Goal: Leave review/rating: Share an evaluation or opinion about a product, service, or content

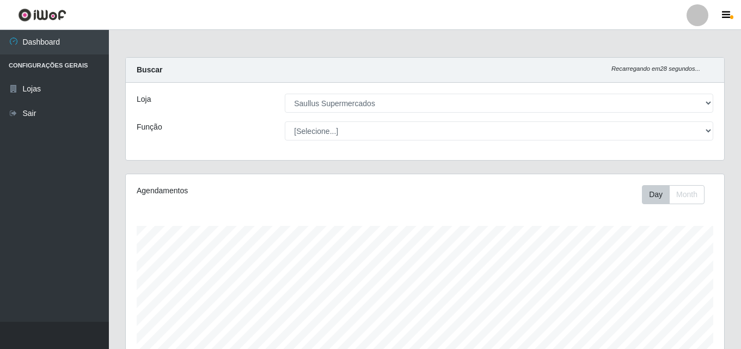
select select "423"
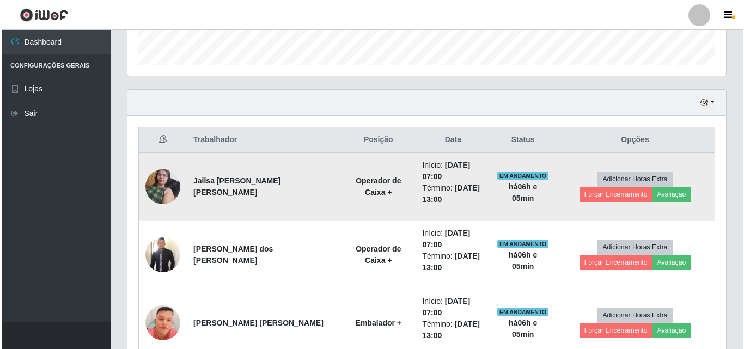
scroll to position [344, 0]
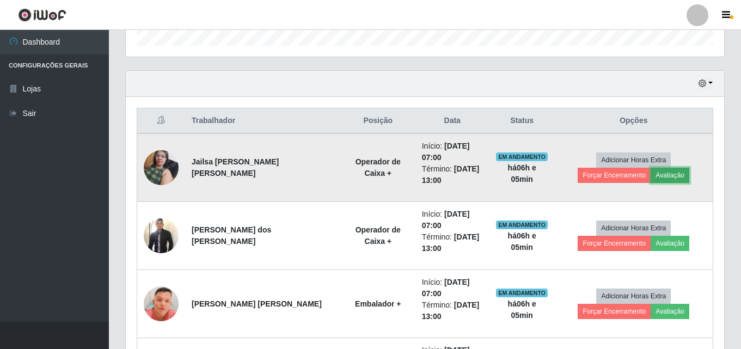
click at [651, 172] on button "Avaliação" at bounding box center [670, 175] width 39 height 15
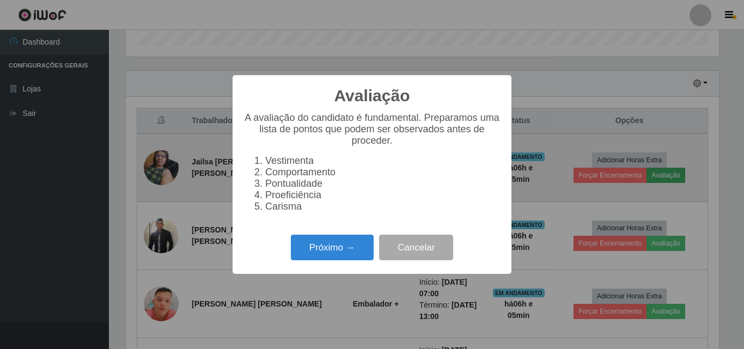
scroll to position [226, 593]
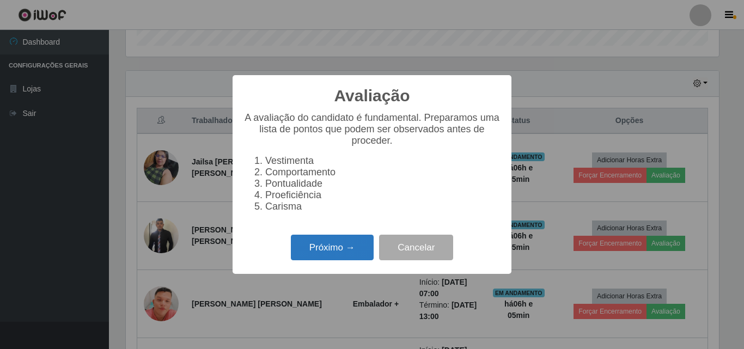
click at [329, 252] on button "Próximo →" at bounding box center [332, 248] width 83 height 26
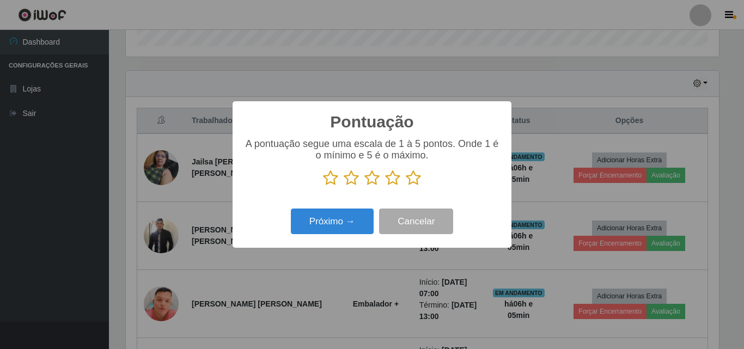
scroll to position [544379, 544012]
drag, startPoint x: 415, startPoint y: 176, endPoint x: 401, endPoint y: 184, distance: 15.6
click at [413, 176] on icon at bounding box center [413, 178] width 15 height 16
click at [406, 186] on input "radio" at bounding box center [406, 186] width 0 height 0
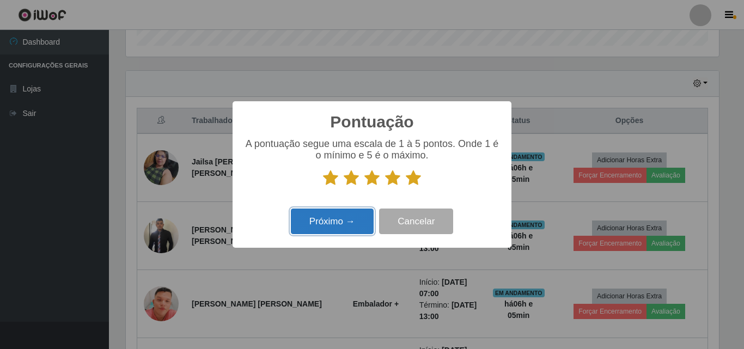
click at [353, 219] on button "Próximo →" at bounding box center [332, 222] width 83 height 26
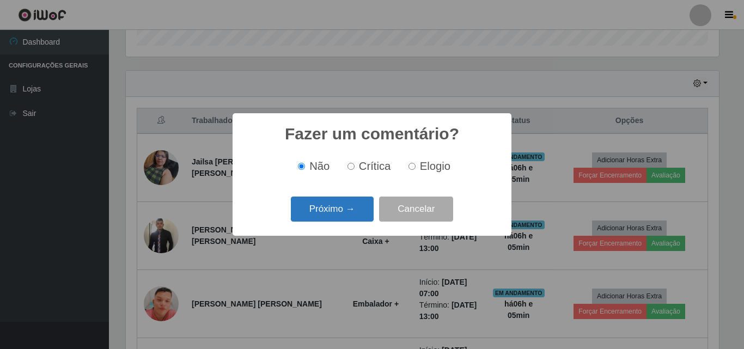
click at [327, 203] on button "Próximo →" at bounding box center [332, 210] width 83 height 26
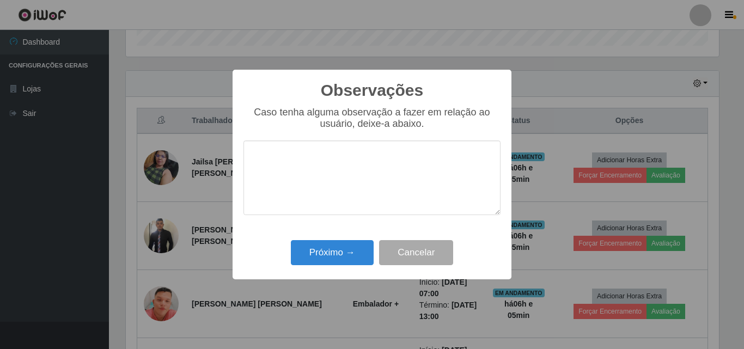
click at [283, 164] on textarea at bounding box center [371, 178] width 257 height 75
type textarea "excelente profissional"
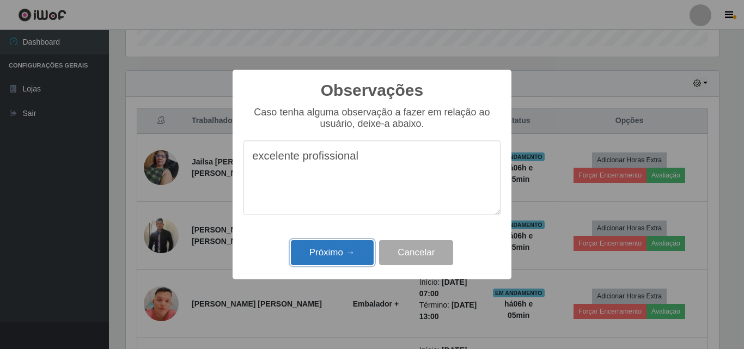
click at [326, 249] on button "Próximo →" at bounding box center [332, 253] width 83 height 26
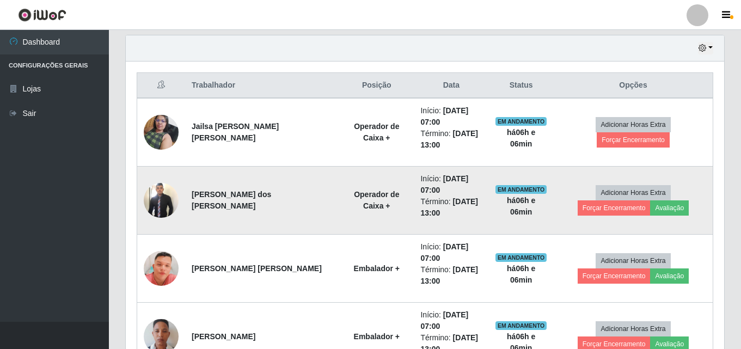
scroll to position [398, 0]
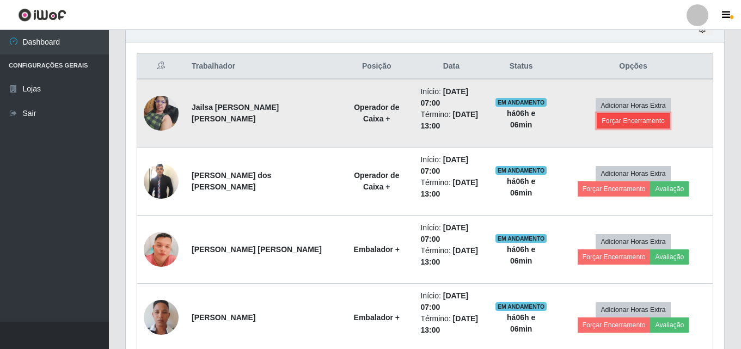
click at [670, 114] on button "Forçar Encerramento" at bounding box center [633, 120] width 73 height 15
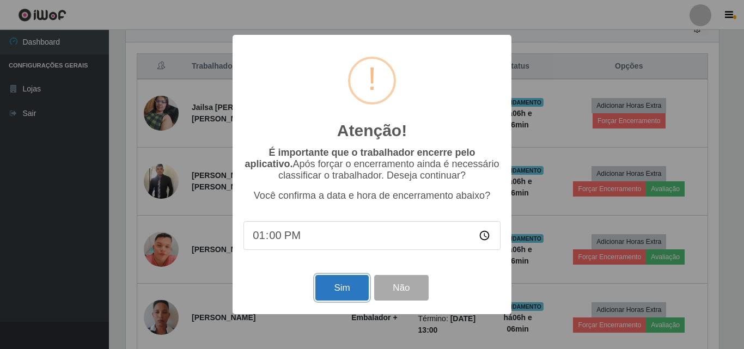
click at [346, 296] on button "Sim" at bounding box center [341, 288] width 53 height 26
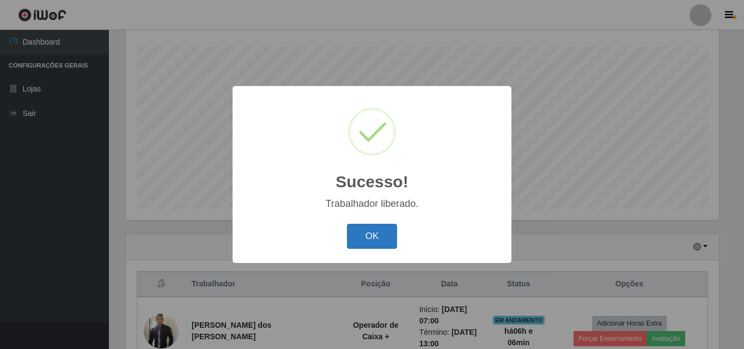
click at [364, 235] on button "OK" at bounding box center [372, 237] width 51 height 26
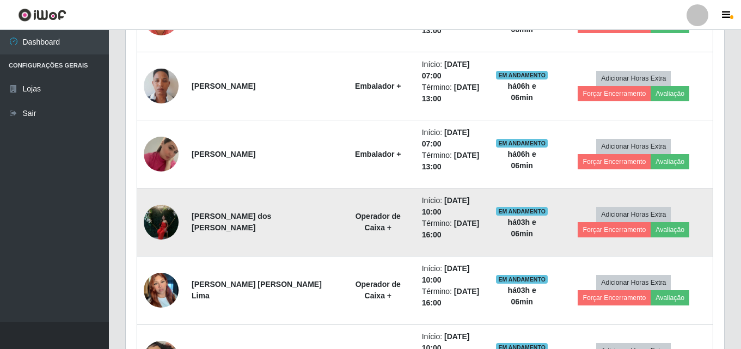
scroll to position [507, 0]
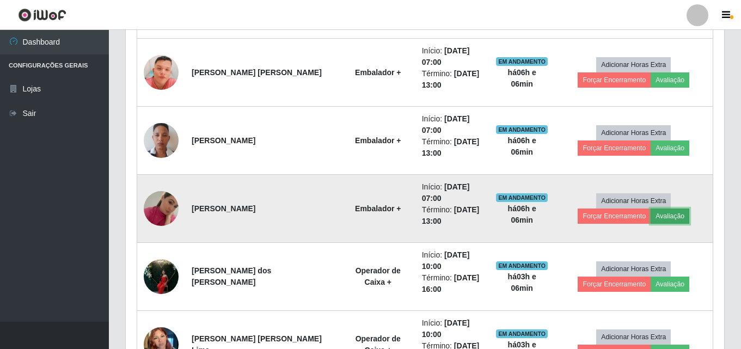
click at [651, 217] on button "Avaliação" at bounding box center [670, 216] width 39 height 15
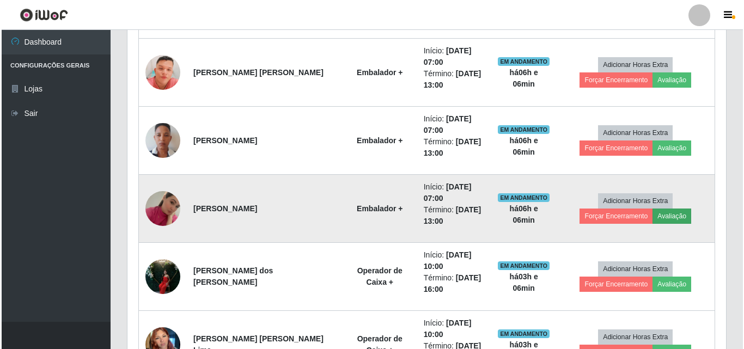
scroll to position [226, 593]
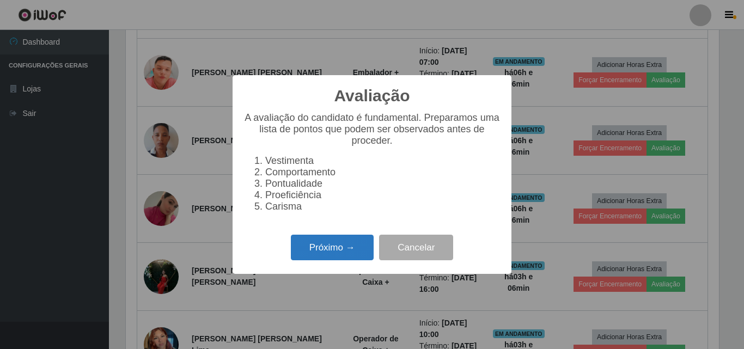
click at [332, 260] on button "Próximo →" at bounding box center [332, 248] width 83 height 26
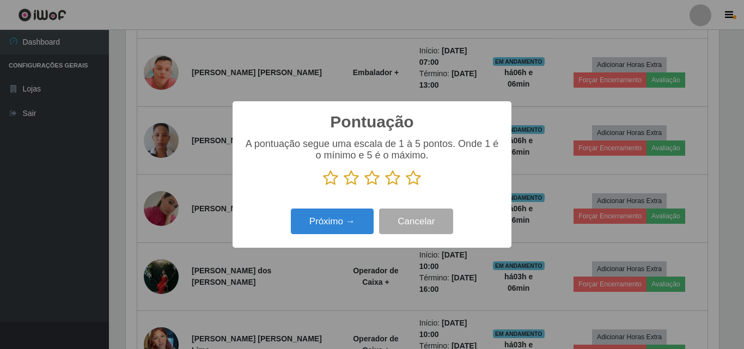
scroll to position [544379, 544012]
click at [411, 180] on icon at bounding box center [413, 178] width 15 height 16
click at [406, 186] on input "radio" at bounding box center [406, 186] width 0 height 0
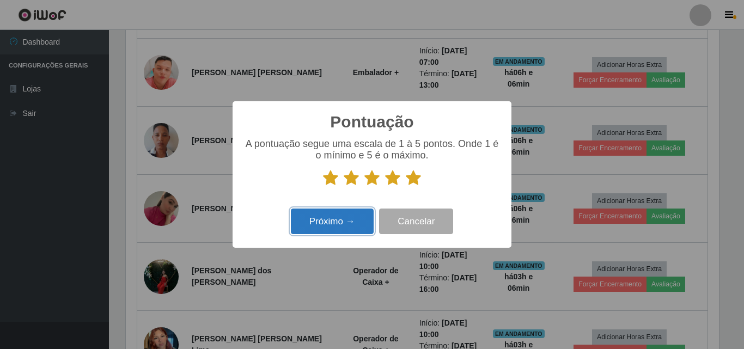
click at [361, 231] on button "Próximo →" at bounding box center [332, 222] width 83 height 26
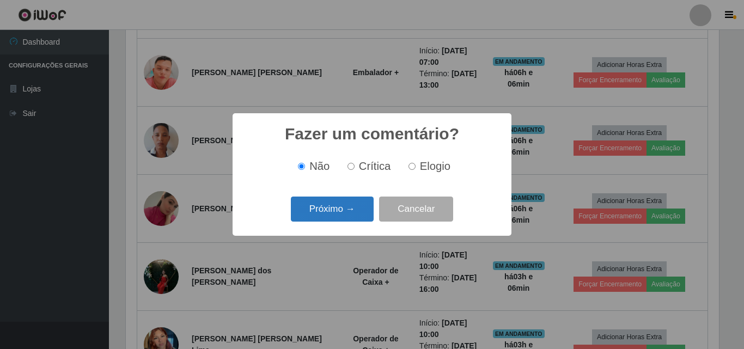
click at [359, 210] on button "Próximo →" at bounding box center [332, 210] width 83 height 26
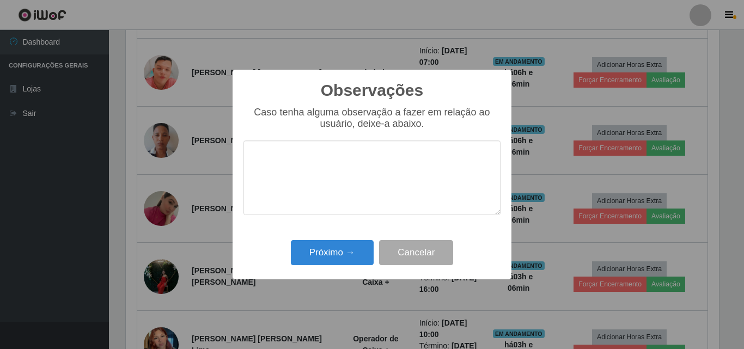
click at [355, 214] on textarea at bounding box center [371, 178] width 257 height 75
type textarea "x"
type textarea "excelente profissional"
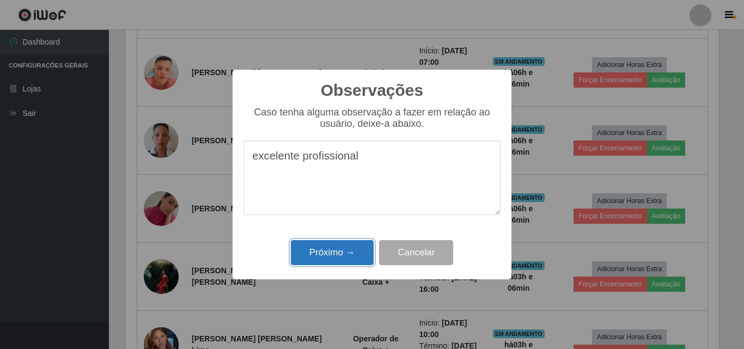
click at [341, 251] on button "Próximo →" at bounding box center [332, 253] width 83 height 26
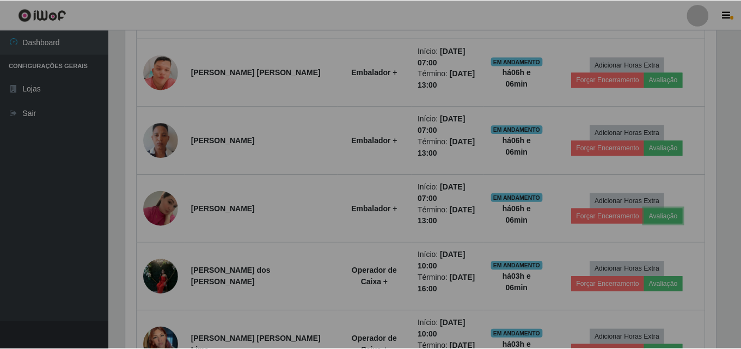
scroll to position [0, 0]
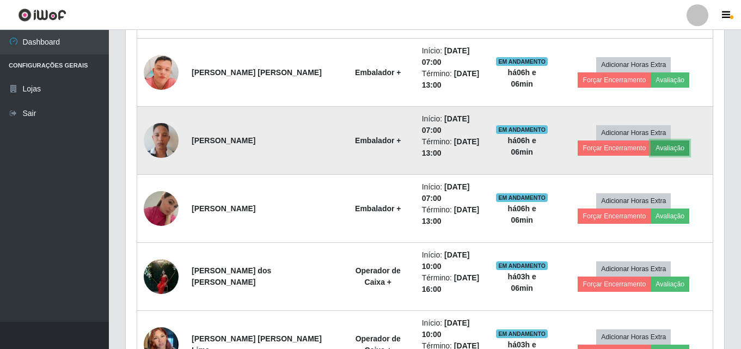
click at [651, 144] on button "Avaliação" at bounding box center [670, 148] width 39 height 15
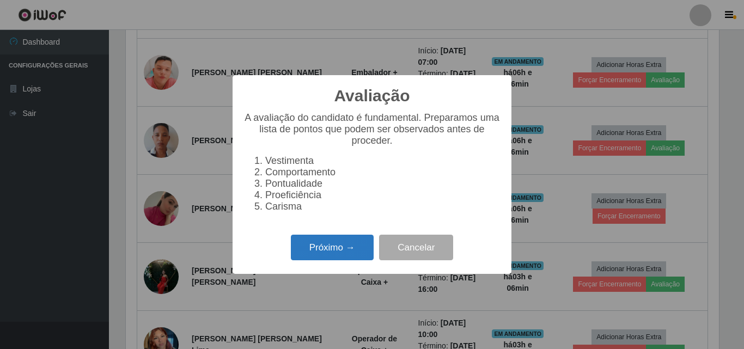
click at [350, 249] on button "Próximo →" at bounding box center [332, 248] width 83 height 26
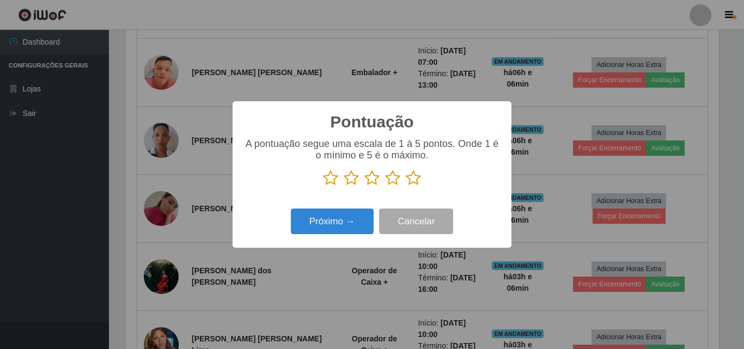
drag, startPoint x: 417, startPoint y: 178, endPoint x: 219, endPoint y: 260, distance: 213.8
click at [416, 178] on icon at bounding box center [413, 178] width 15 height 16
click at [406, 186] on input "radio" at bounding box center [406, 186] width 0 height 0
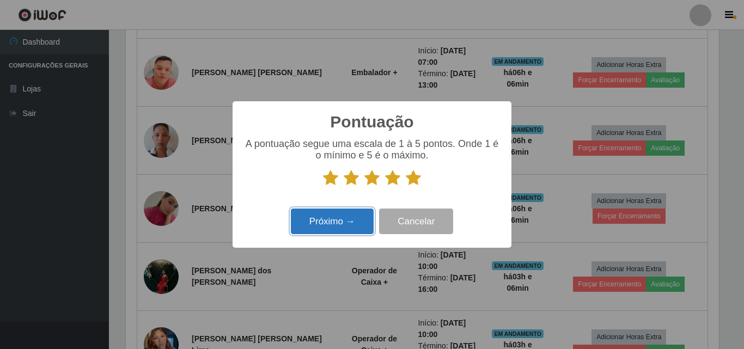
click at [307, 220] on button "Próximo →" at bounding box center [332, 222] width 83 height 26
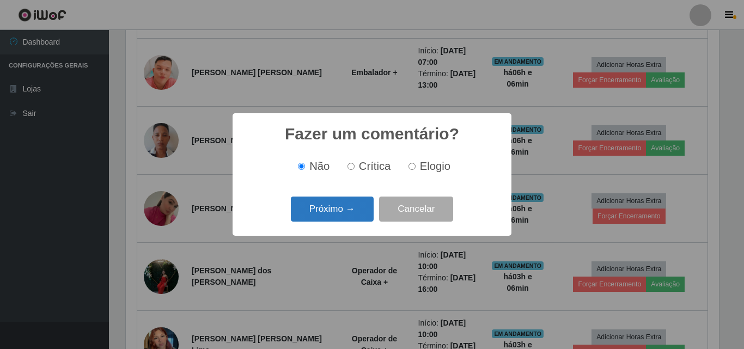
click at [315, 207] on button "Próximo →" at bounding box center [332, 210] width 83 height 26
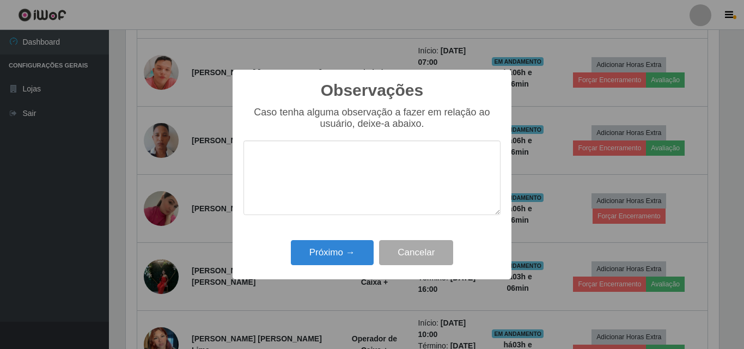
drag, startPoint x: 303, startPoint y: 185, endPoint x: 296, endPoint y: 179, distance: 9.4
click at [303, 184] on textarea at bounding box center [371, 178] width 257 height 75
type textarea "excelente profissional"
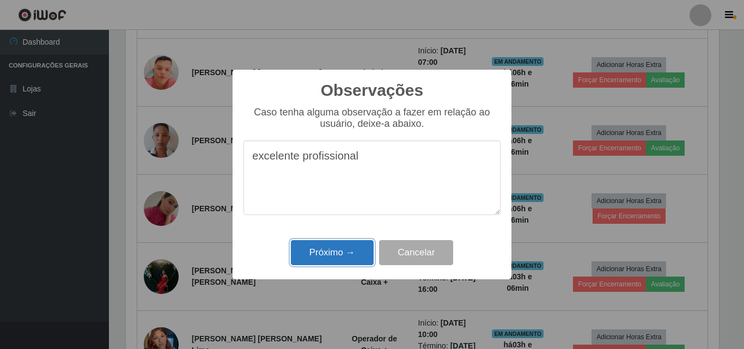
click at [327, 259] on button "Próximo →" at bounding box center [332, 253] width 83 height 26
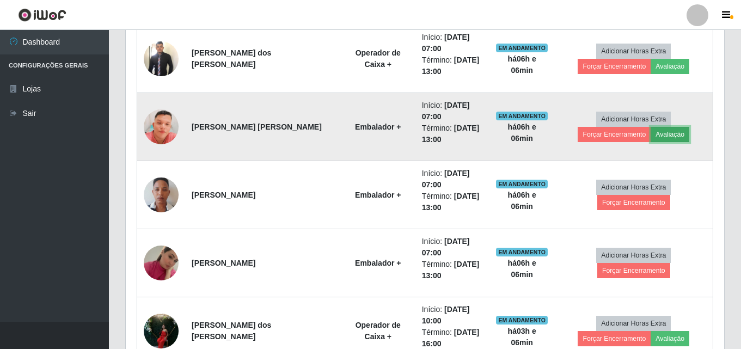
click at [651, 132] on button "Avaliação" at bounding box center [670, 134] width 39 height 15
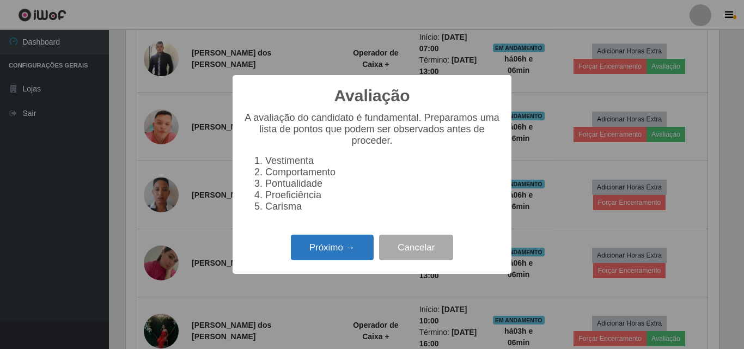
click at [331, 253] on button "Próximo →" at bounding box center [332, 248] width 83 height 26
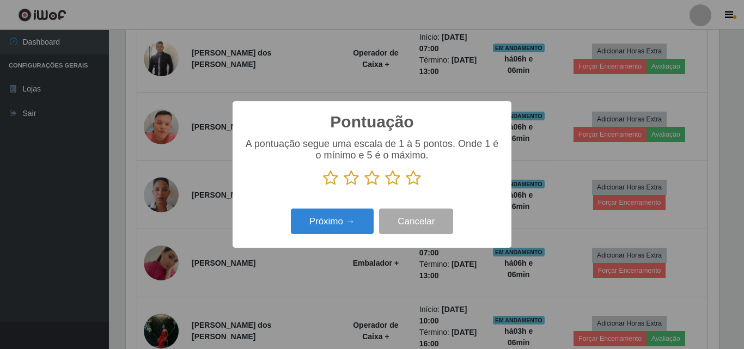
click at [411, 173] on icon at bounding box center [413, 178] width 15 height 16
click at [406, 186] on input "radio" at bounding box center [406, 186] width 0 height 0
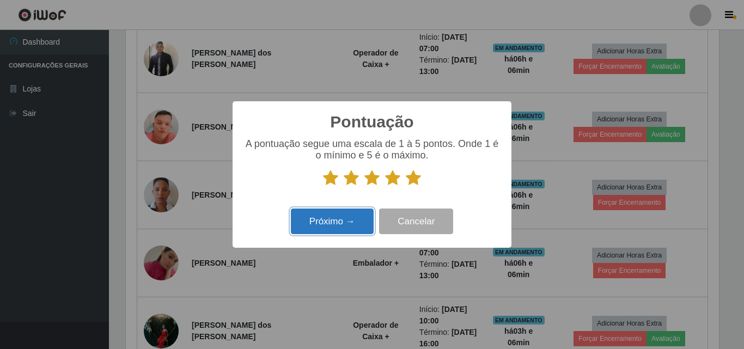
click at [352, 219] on button "Próximo →" at bounding box center [332, 222] width 83 height 26
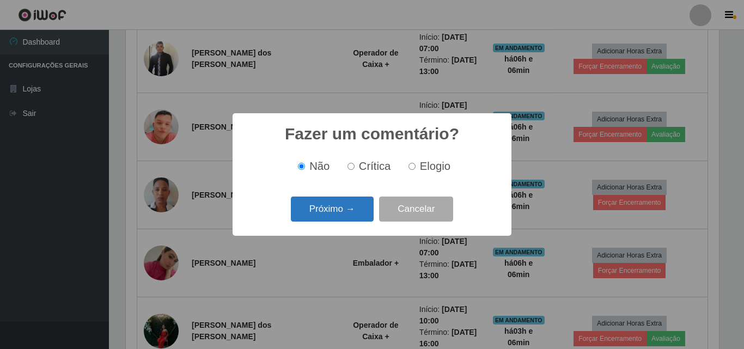
click at [346, 213] on button "Próximo →" at bounding box center [332, 210] width 83 height 26
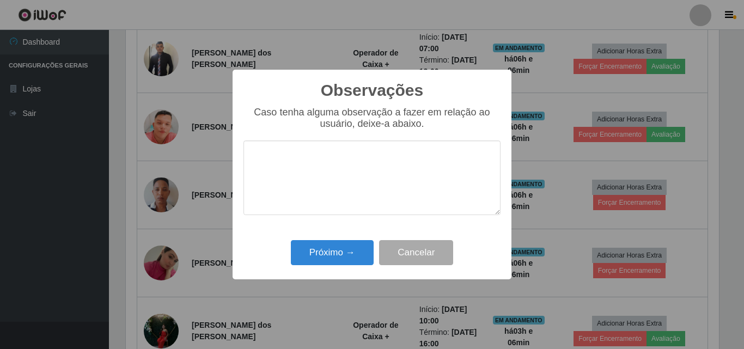
drag, startPoint x: 340, startPoint y: 195, endPoint x: 331, endPoint y: 186, distance: 13.5
click at [340, 194] on textarea at bounding box center [371, 178] width 257 height 75
type textarea "excelente profissional"
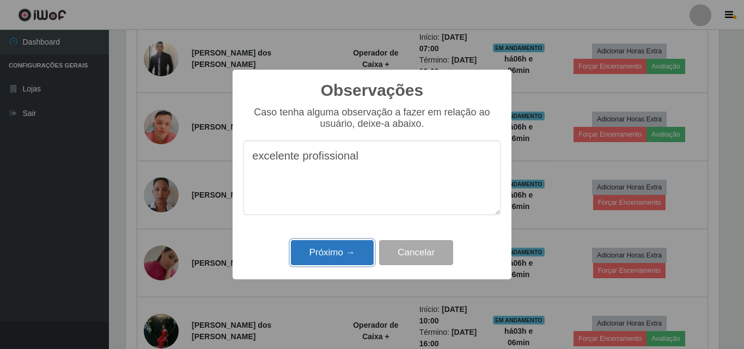
click at [339, 261] on button "Próximo →" at bounding box center [332, 253] width 83 height 26
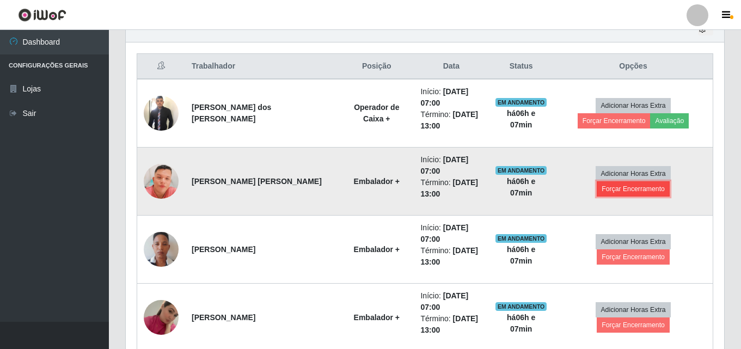
click at [651, 181] on button "Forçar Encerramento" at bounding box center [633, 188] width 73 height 15
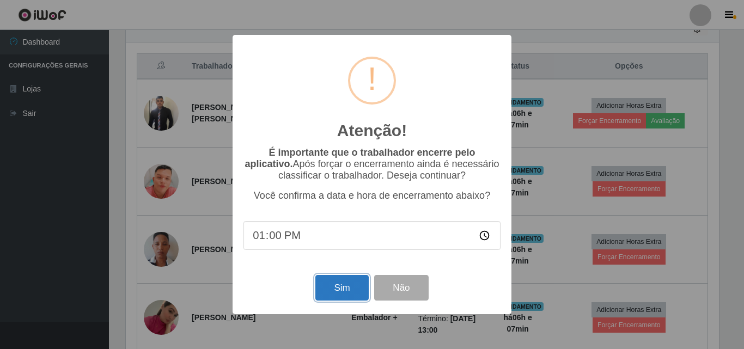
click at [329, 289] on button "Sim" at bounding box center [341, 288] width 53 height 26
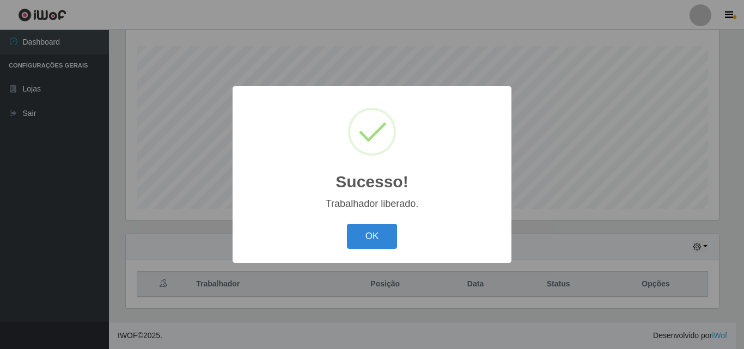
drag, startPoint x: 654, startPoint y: 252, endPoint x: 613, endPoint y: 249, distance: 41.5
click at [653, 252] on div "Sucesso! × Trabalhador liberado. OK Cancel" at bounding box center [372, 174] width 744 height 349
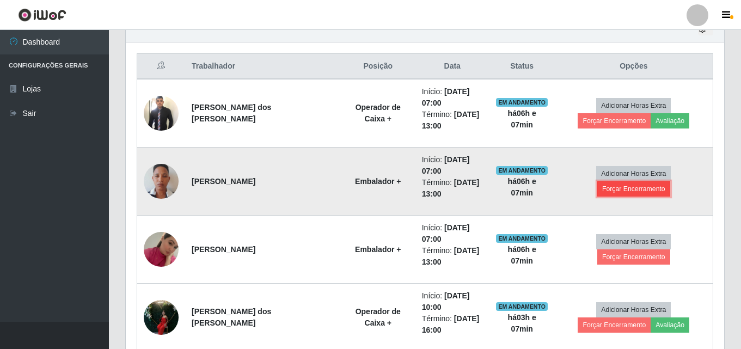
click at [670, 181] on button "Forçar Encerramento" at bounding box center [633, 188] width 73 height 15
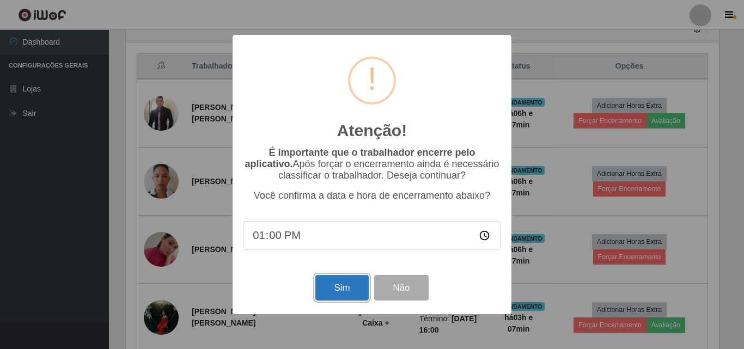
click at [355, 292] on button "Sim" at bounding box center [341, 288] width 53 height 26
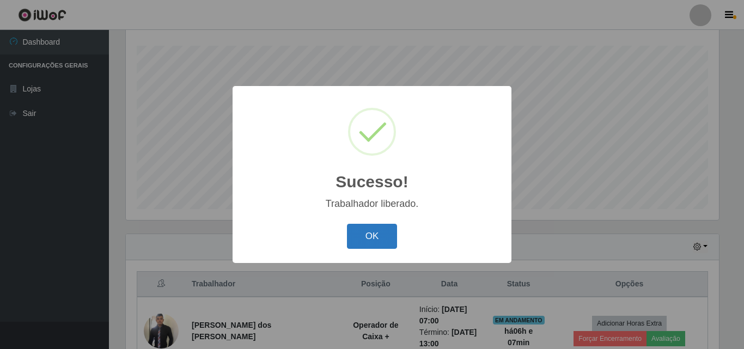
click at [365, 242] on button "OK" at bounding box center [372, 237] width 51 height 26
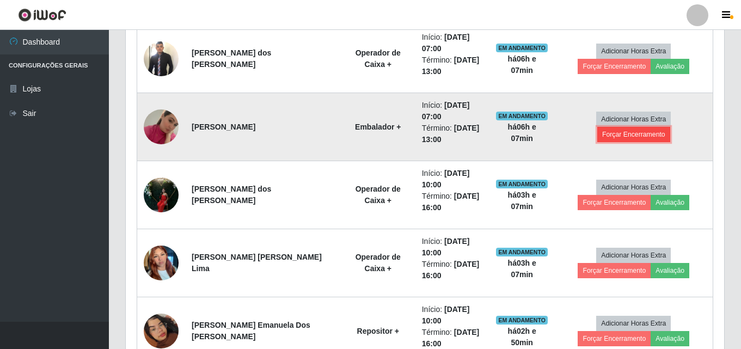
click at [670, 129] on button "Forçar Encerramento" at bounding box center [633, 134] width 73 height 15
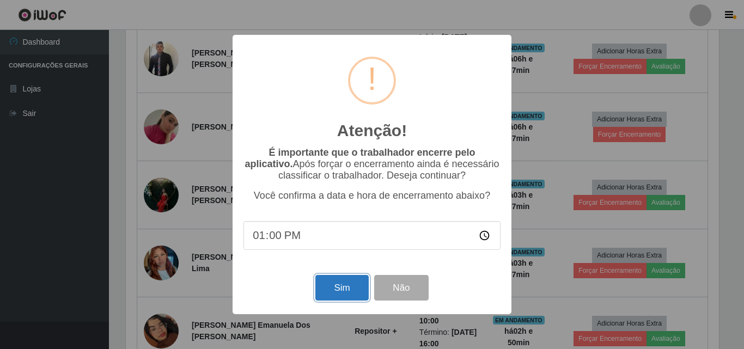
click at [347, 284] on button "Sim" at bounding box center [341, 288] width 53 height 26
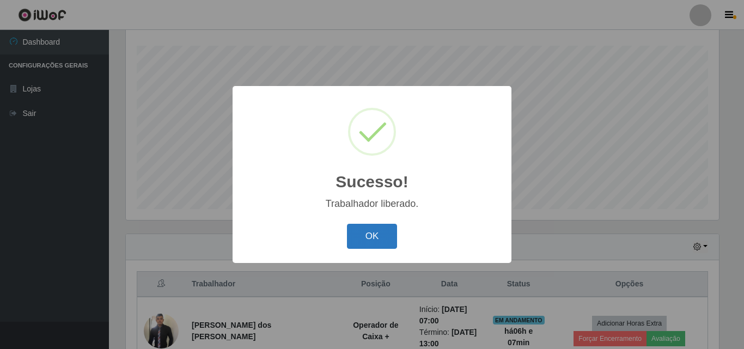
click at [389, 240] on button "OK" at bounding box center [372, 237] width 51 height 26
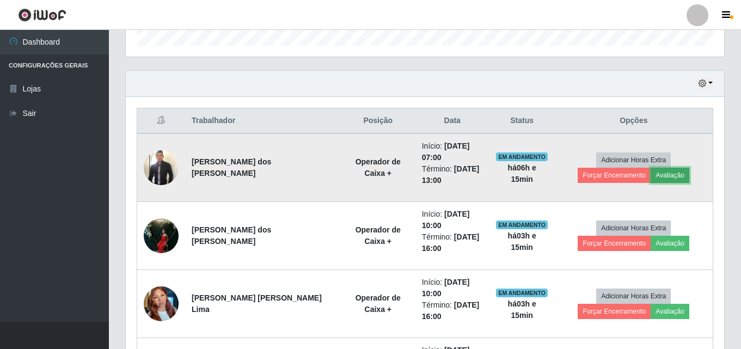
click at [651, 177] on button "Avaliação" at bounding box center [670, 175] width 39 height 15
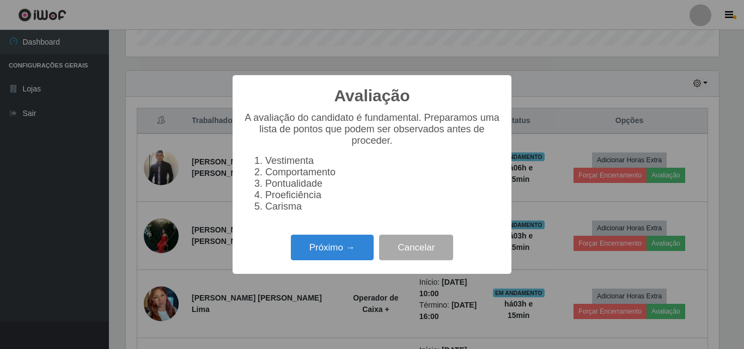
scroll to position [226, 593]
click at [355, 260] on button "Próximo →" at bounding box center [332, 248] width 83 height 26
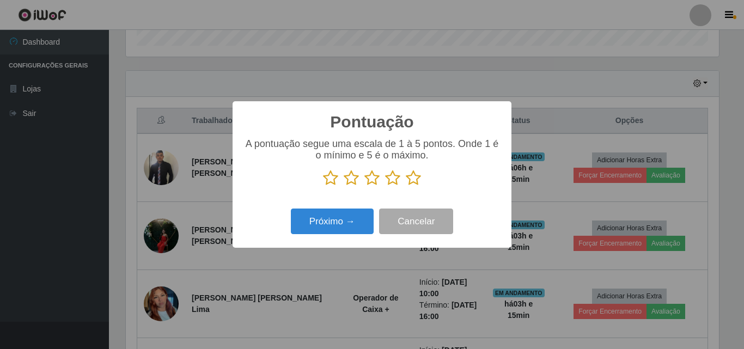
click at [411, 180] on icon at bounding box center [413, 178] width 15 height 16
click at [406, 186] on input "radio" at bounding box center [406, 186] width 0 height 0
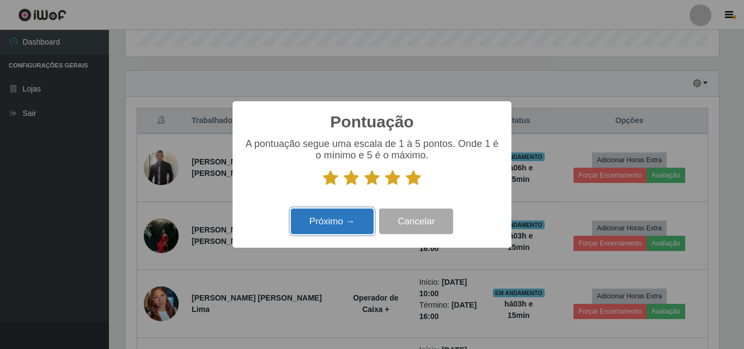
click at [355, 215] on button "Próximo →" at bounding box center [332, 222] width 83 height 26
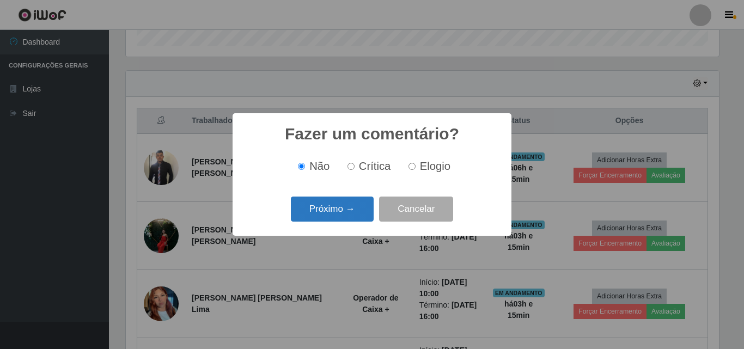
click at [358, 206] on button "Próximo →" at bounding box center [332, 210] width 83 height 26
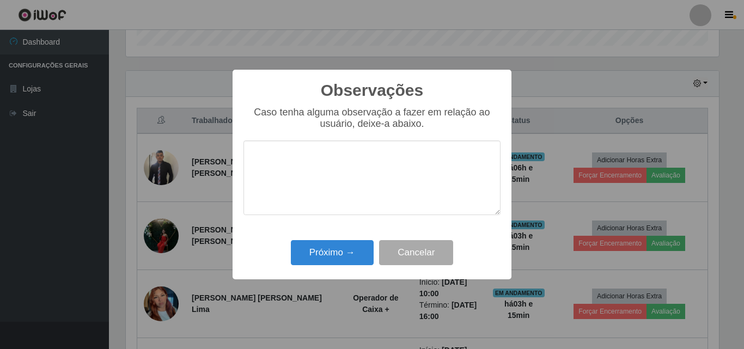
click at [362, 194] on textarea at bounding box center [371, 178] width 257 height 75
type textarea "t"
type textarea "excelente profissional"
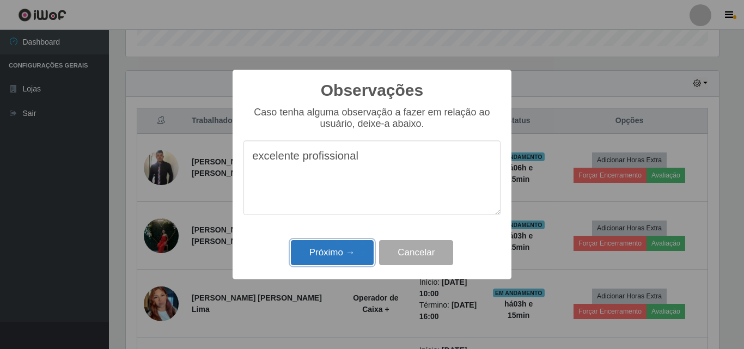
drag, startPoint x: 346, startPoint y: 206, endPoint x: 322, endPoint y: 248, distance: 48.0
click at [322, 248] on button "Próximo →" at bounding box center [332, 253] width 83 height 26
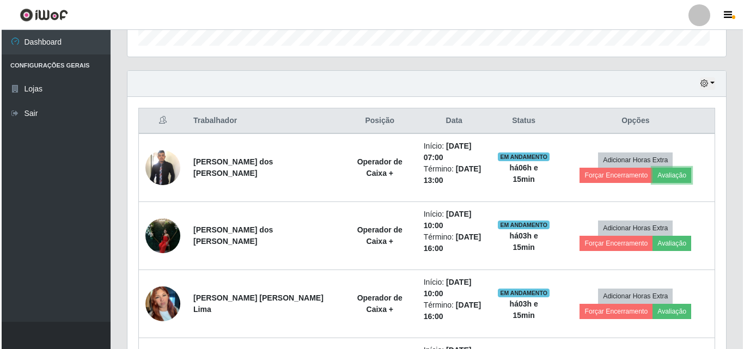
scroll to position [226, 599]
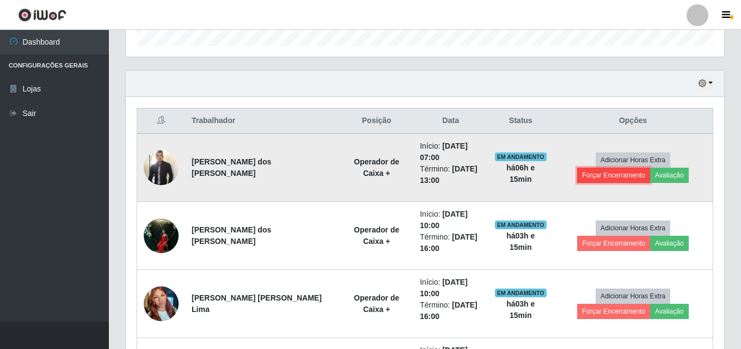
click at [650, 168] on button "Forçar Encerramento" at bounding box center [613, 175] width 73 height 15
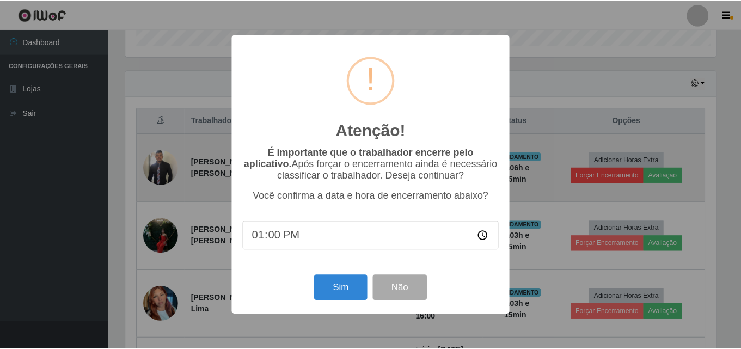
scroll to position [226, 593]
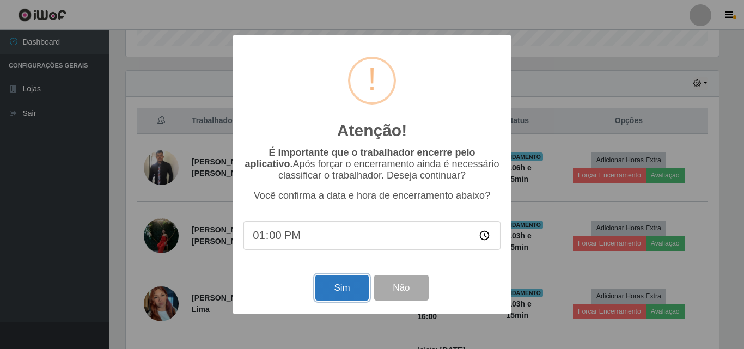
click at [338, 294] on button "Sim" at bounding box center [341, 288] width 53 height 26
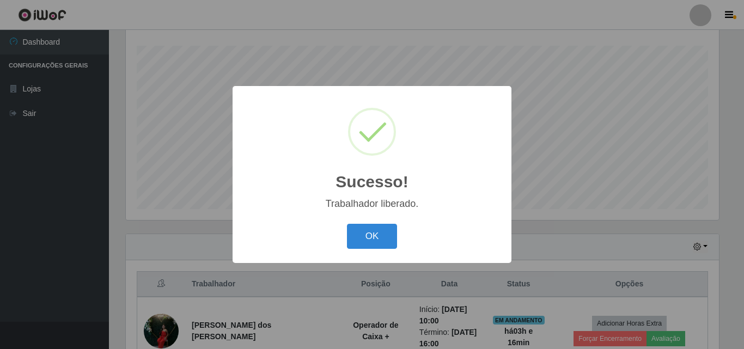
drag, startPoint x: 398, startPoint y: 261, endPoint x: 388, endPoint y: 308, distance: 47.3
drag, startPoint x: 388, startPoint y: 308, endPoint x: 373, endPoint y: 240, distance: 69.1
click at [373, 240] on button "OK" at bounding box center [372, 237] width 51 height 26
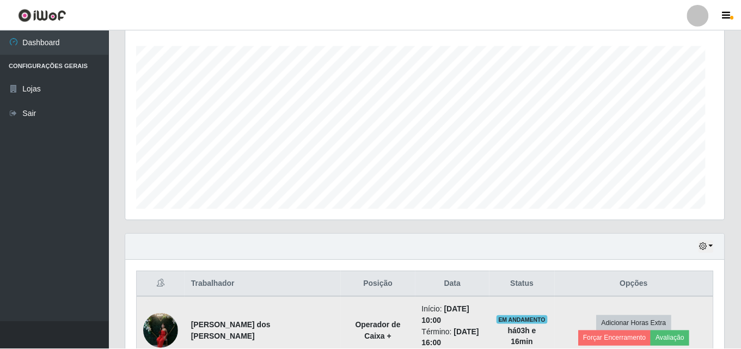
scroll to position [226, 599]
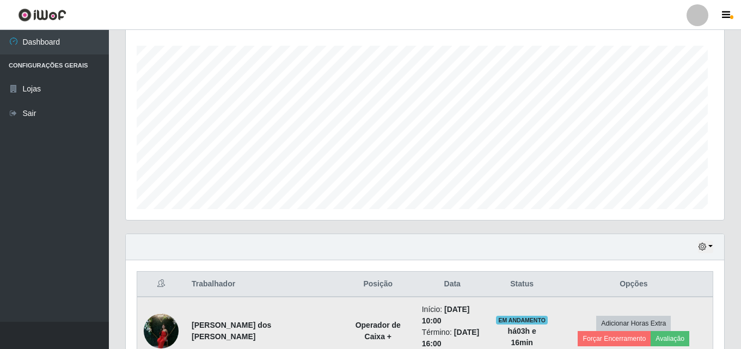
drag, startPoint x: 350, startPoint y: 255, endPoint x: 302, endPoint y: 300, distance: 65.1
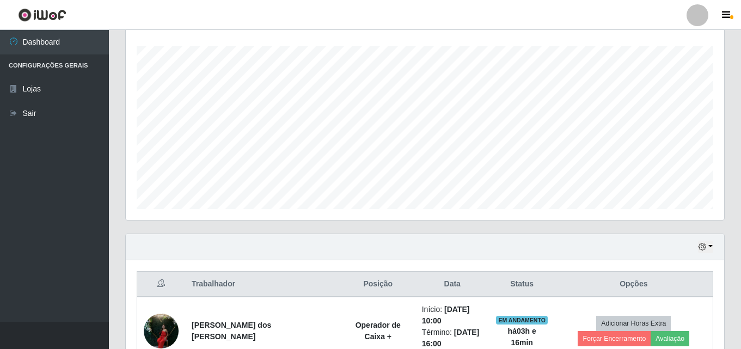
drag, startPoint x: 302, startPoint y: 300, endPoint x: 25, endPoint y: 229, distance: 286.6
click at [24, 230] on ul "Dashboard Configurações Gerais Lojas Sair" at bounding box center [54, 176] width 109 height 292
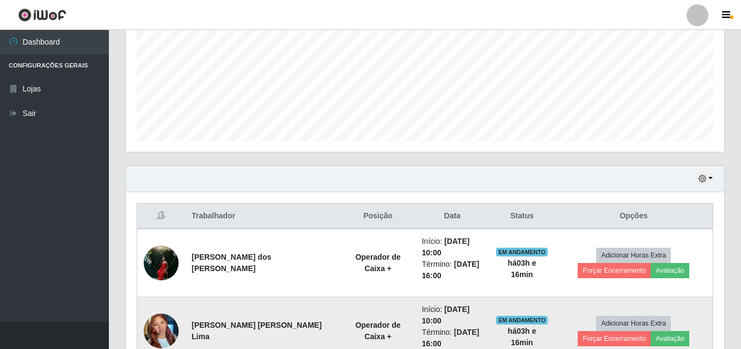
scroll to position [180, 0]
